Goal: Task Accomplishment & Management: Complete application form

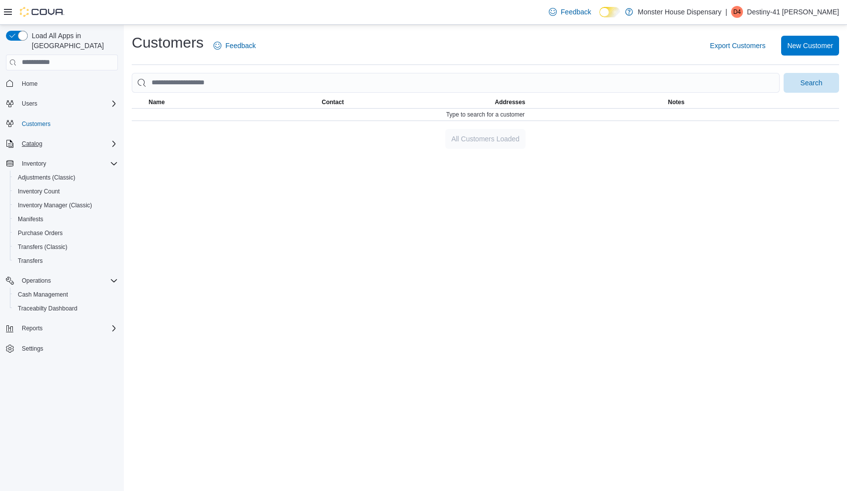
click at [26, 140] on span "Catalog" at bounding box center [32, 144] width 20 height 8
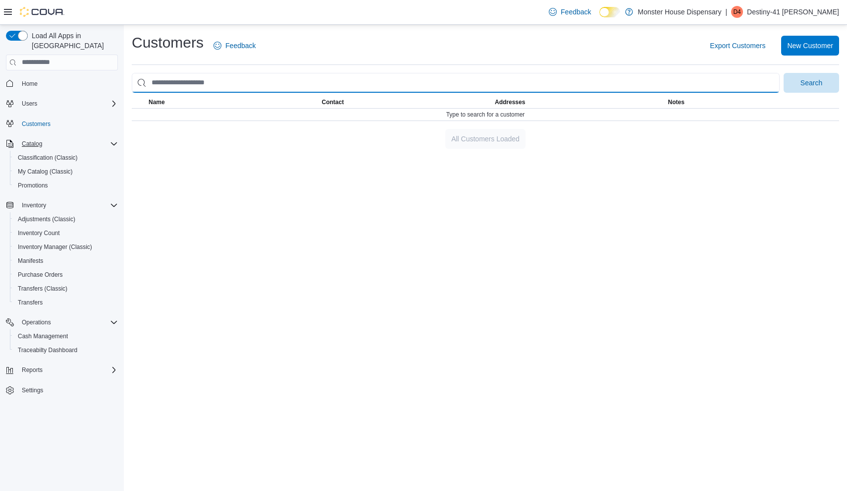
click at [232, 77] on input "search" at bounding box center [456, 83] width 648 height 20
type input "**********"
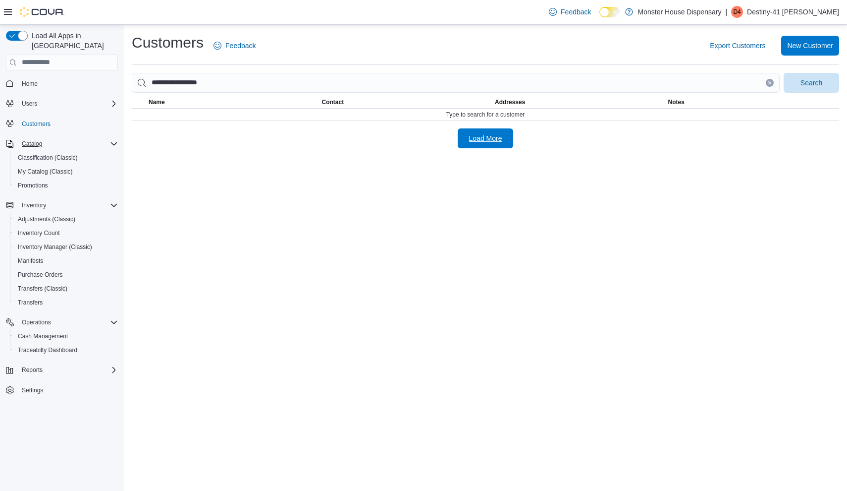
click at [493, 141] on span "Load More" at bounding box center [485, 138] width 33 height 10
click at [813, 44] on span "New Customer" at bounding box center [810, 45] width 46 height 10
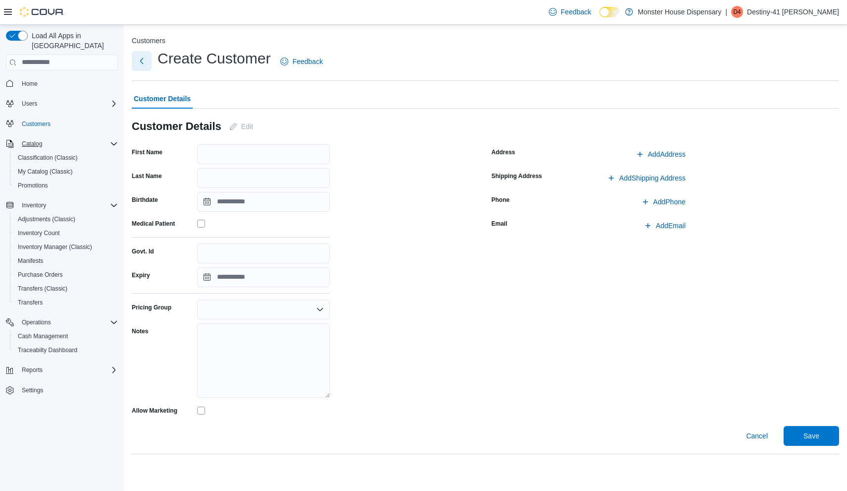
click at [137, 65] on button "Next" at bounding box center [142, 61] width 20 height 20
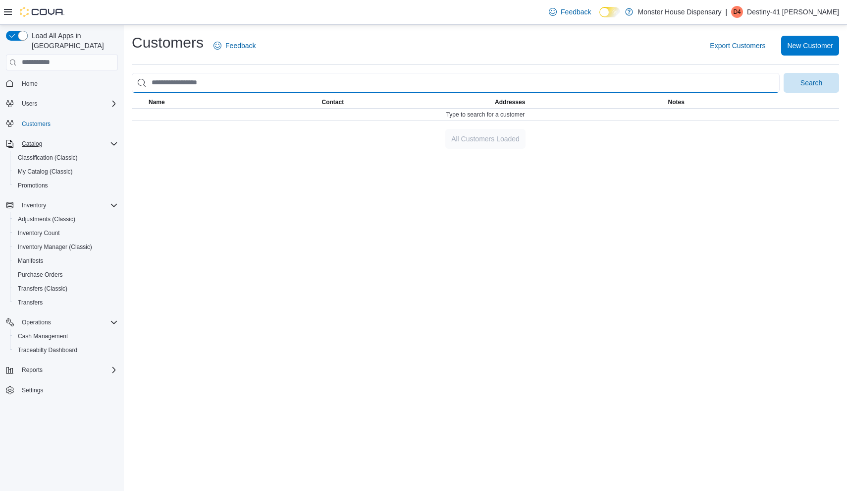
click at [295, 85] on input "search" at bounding box center [456, 83] width 648 height 20
click at [172, 84] on input "search" at bounding box center [456, 83] width 648 height 20
click at [175, 81] on input "search" at bounding box center [456, 83] width 648 height 20
click at [173, 81] on input "search" at bounding box center [456, 83] width 648 height 20
click at [178, 85] on input "search" at bounding box center [456, 83] width 648 height 20
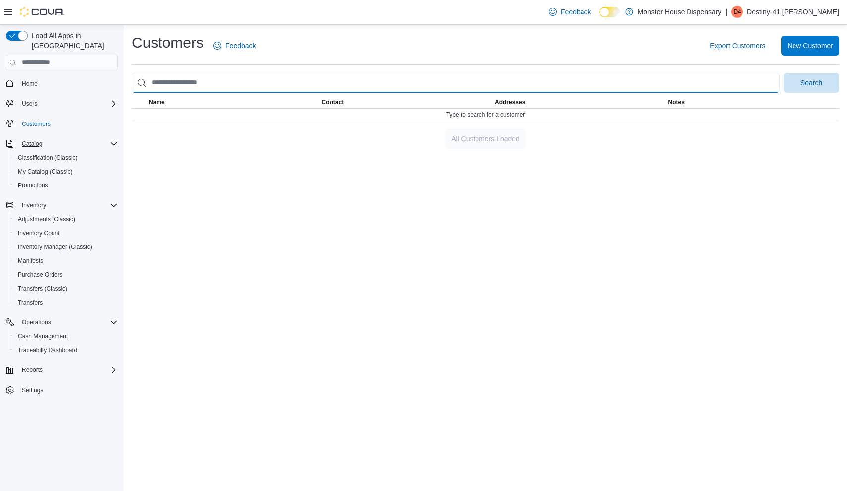
click at [176, 85] on input "search" at bounding box center [456, 83] width 648 height 20
click at [172, 84] on input "search" at bounding box center [456, 83] width 648 height 20
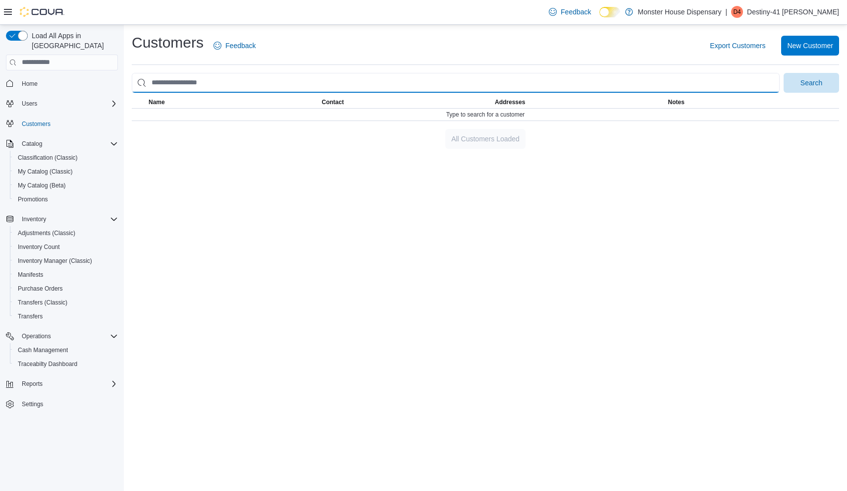
click at [171, 82] on input "search" at bounding box center [456, 83] width 648 height 20
click at [175, 83] on input "search" at bounding box center [456, 83] width 648 height 20
click at [219, 84] on input "search" at bounding box center [456, 83] width 648 height 20
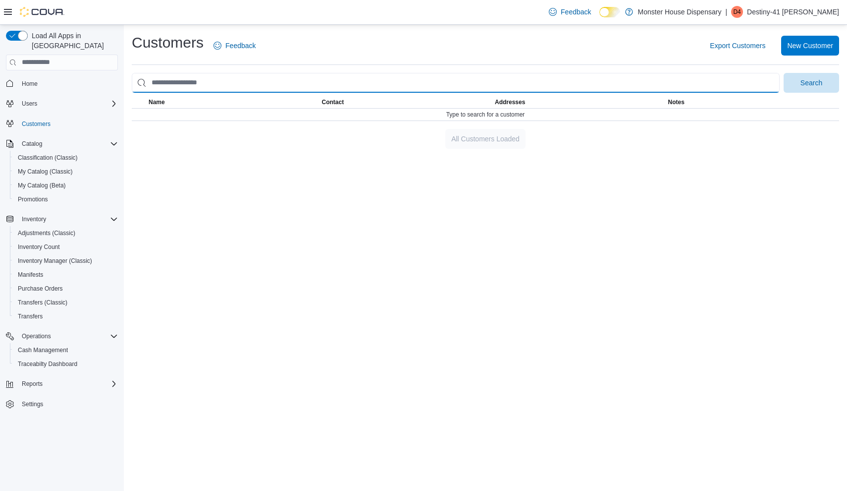
click at [219, 84] on input "search" at bounding box center [456, 83] width 648 height 20
click at [469, 73] on input "search" at bounding box center [456, 83] width 648 height 20
click at [469, 81] on input "search" at bounding box center [456, 83] width 648 height 20
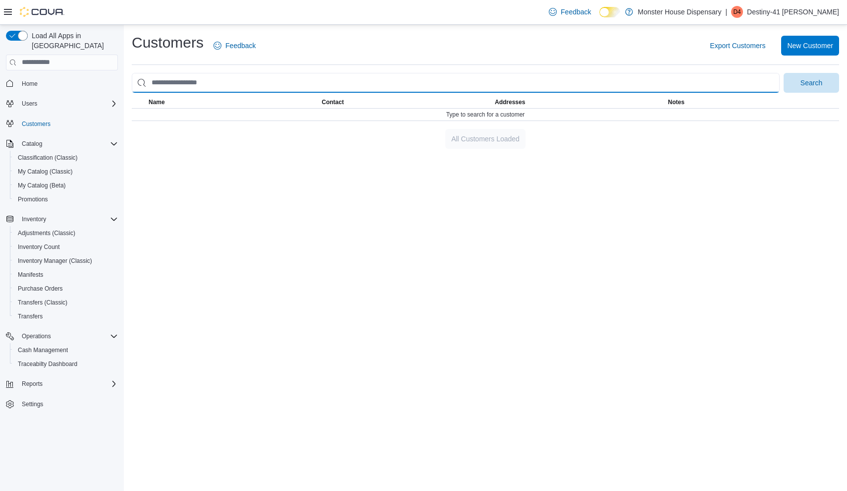
click at [243, 84] on input "search" at bounding box center [456, 83] width 648 height 20
click at [168, 79] on input "search" at bounding box center [456, 83] width 648 height 20
click at [173, 79] on input "search" at bounding box center [456, 83] width 648 height 20
drag, startPoint x: 212, startPoint y: 76, endPoint x: 151, endPoint y: 78, distance: 61.5
click at [151, 78] on input "search" at bounding box center [456, 83] width 648 height 20
